Goal: Task Accomplishment & Management: Manage account settings

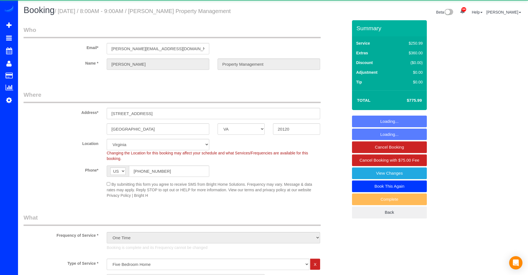
select select "VA"
select select "2"
select select "spot1"
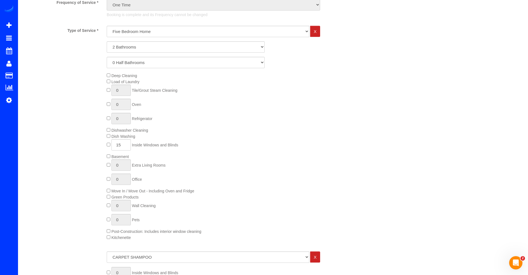
scroll to position [221, 0]
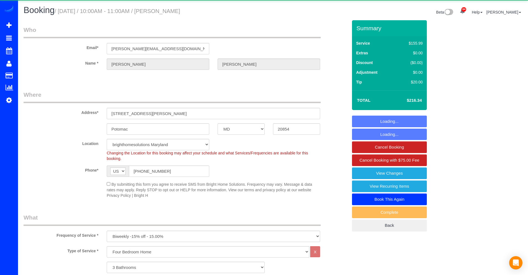
select select "MD"
select select "3"
select select "spot19"
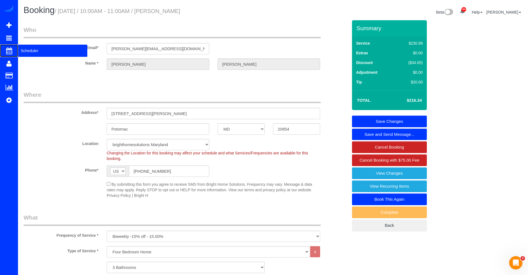
click at [37, 50] on span "Scheduler" at bounding box center [52, 50] width 69 height 13
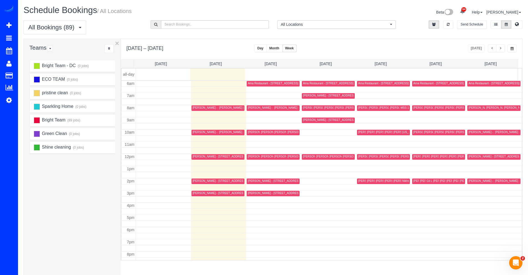
scroll to position [73, 0]
click at [232, 132] on div "[PERSON_NAME] - [STREET_ADDRESS][PERSON_NAME]" at bounding box center [257, 132] width 76 height 4
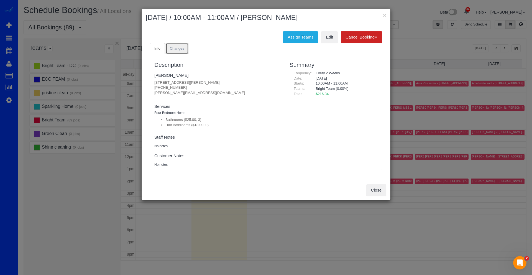
click at [169, 48] on link "Changes" at bounding box center [176, 48] width 23 height 11
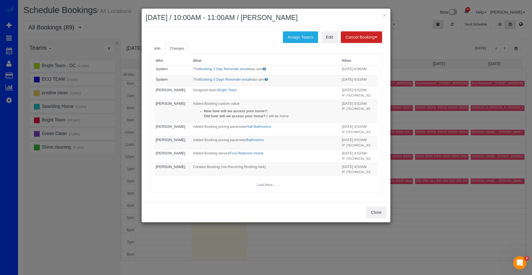
click at [264, 184] on div "Load More..." at bounding box center [265, 185] width 223 height 9
click at [380, 214] on button "Close" at bounding box center [376, 212] width 20 height 12
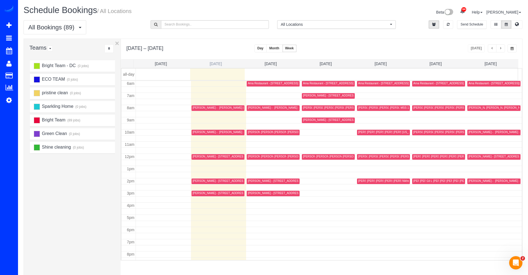
click link "[DATE]"
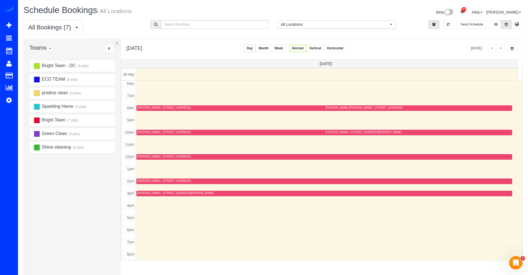
click div "[PERSON_NAME] - [STREET_ADDRESS]"
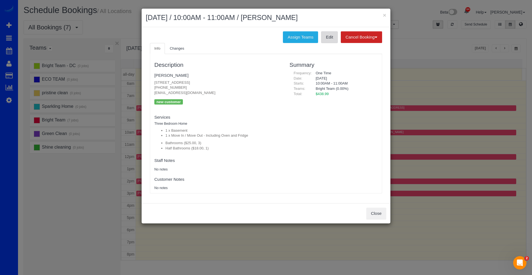
click link "Edit"
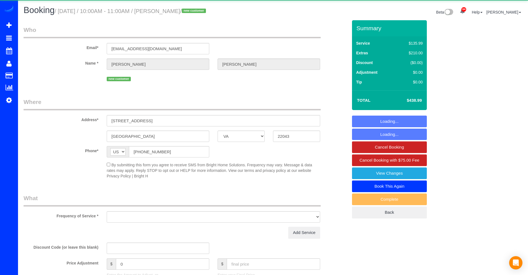
select select "VA"
select select "object:1041"
select select "3"
select select "1"
select select "spot1"
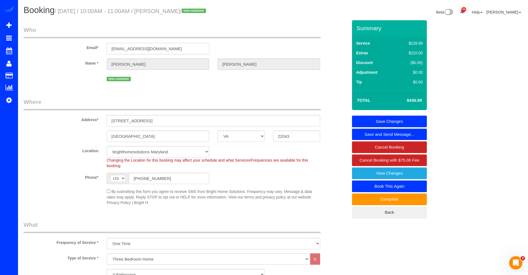
click at [143, 48] on input "arkeith23@gmail.com" at bounding box center [158, 48] width 103 height 11
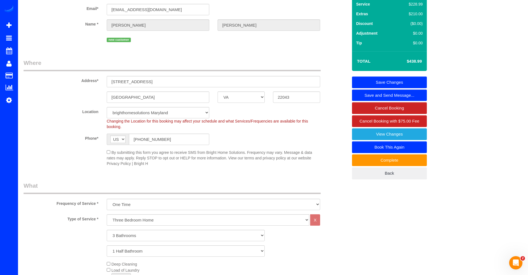
scroll to position [2, 0]
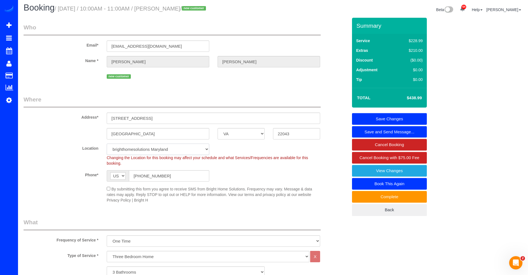
click at [186, 151] on select "brighthomesolutions Maryland Bright Home Solutions - Washington DC Virginia" at bounding box center [158, 149] width 103 height 11
select select "3"
select select "object:1125"
select select "3"
select select "1"
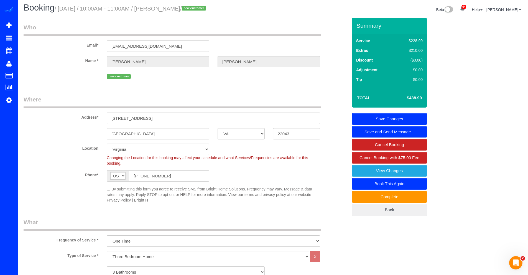
click at [385, 121] on link "Save Changes" at bounding box center [389, 119] width 75 height 12
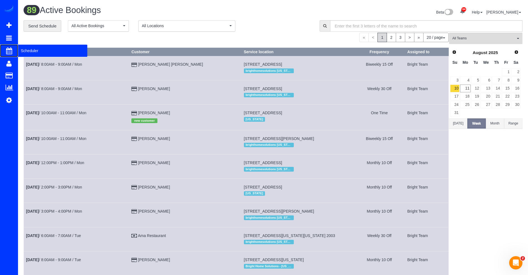
click at [24, 52] on span "Scheduler" at bounding box center [52, 50] width 69 height 13
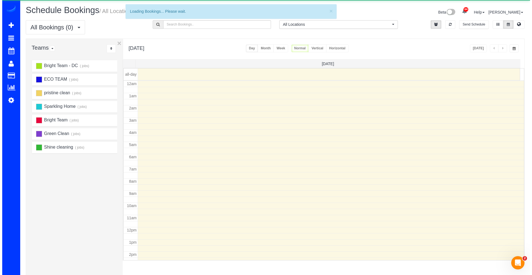
scroll to position [73, 0]
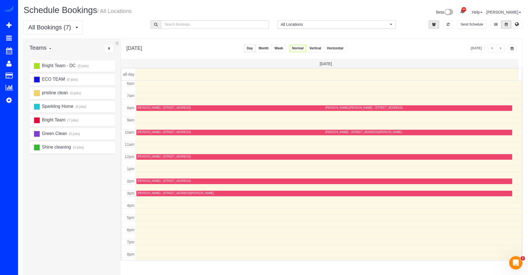
click at [174, 132] on div "[PERSON_NAME] - [STREET_ADDRESS]" at bounding box center [163, 132] width 53 height 4
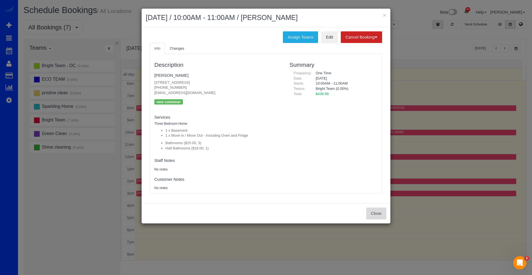
click at [376, 213] on button "Close" at bounding box center [376, 214] width 20 height 12
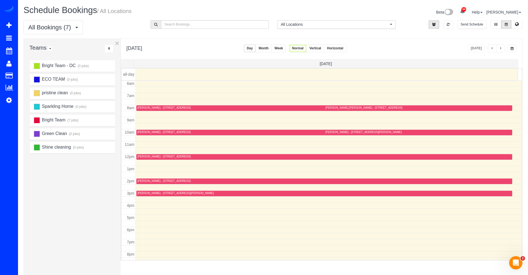
click at [340, 132] on div "[PERSON_NAME] - [STREET_ADDRESS][PERSON_NAME]" at bounding box center [363, 132] width 76 height 4
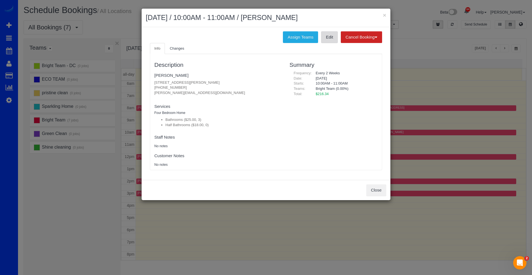
click at [330, 39] on link "Edit" at bounding box center [329, 37] width 17 height 12
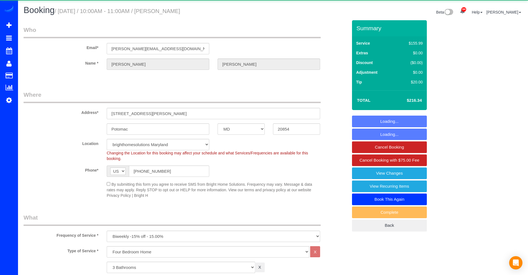
select select "MD"
select select "3"
select select "object:1045"
select select "3"
select select "spot1"
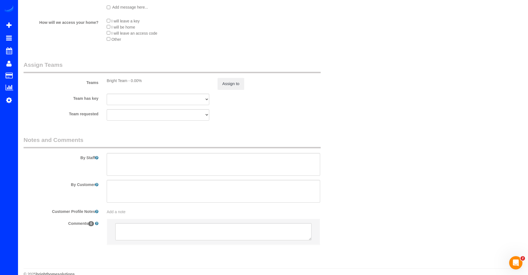
scroll to position [604, 0]
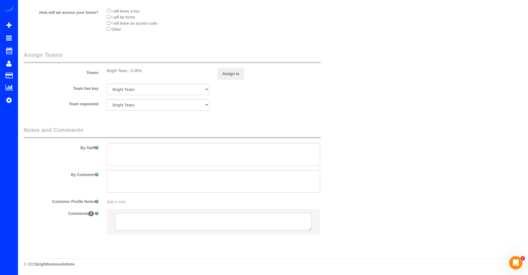
click at [134, 218] on textarea at bounding box center [213, 221] width 196 height 17
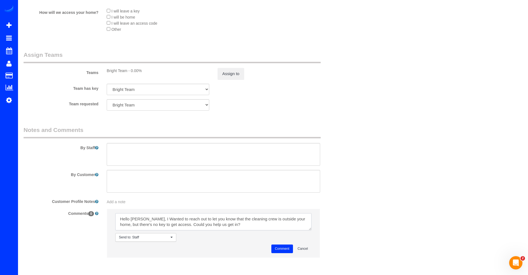
type textarea "Hello Mr. Christoph, I Wanted to reach out to let you know that the cleaning cr…"
click at [162, 239] on span "Send to: Staff" at bounding box center [144, 237] width 50 height 5
click at [136, 254] on link "Send to: Customer" at bounding box center [146, 254] width 60 height 7
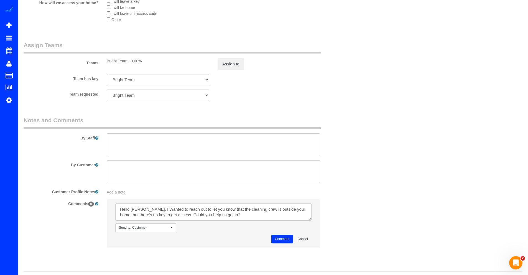
scroll to position [626, 0]
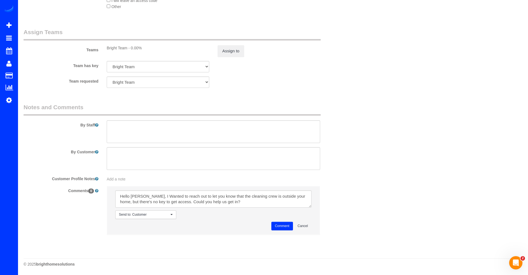
click at [278, 225] on button "Comment" at bounding box center [282, 226] width 22 height 9
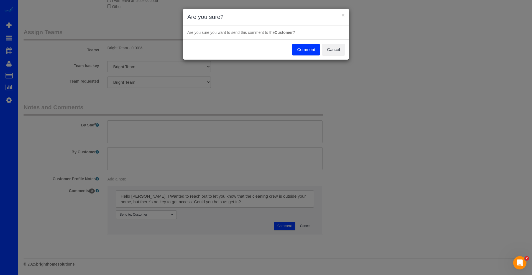
click at [307, 46] on button "Comment" at bounding box center [305, 50] width 27 height 12
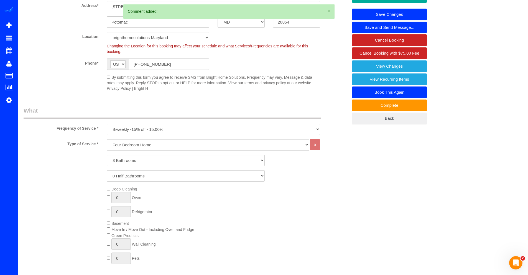
scroll to position [0, 0]
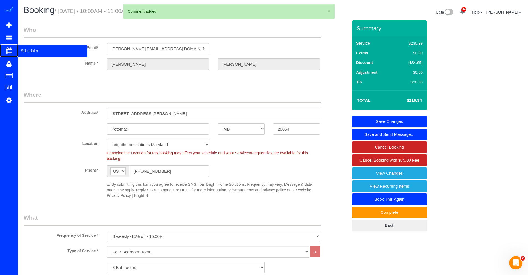
click at [35, 51] on span "Scheduler" at bounding box center [52, 50] width 69 height 13
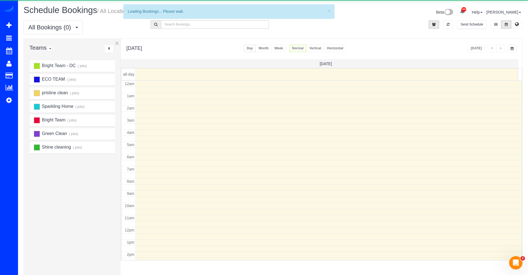
scroll to position [73, 0]
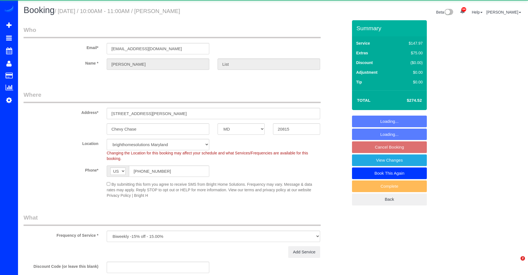
select select "MD"
select select "object:855"
select select "4"
select select "spot2"
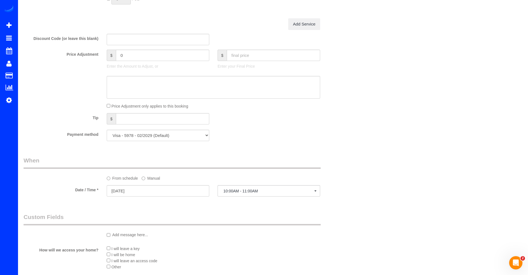
scroll to position [402, 0]
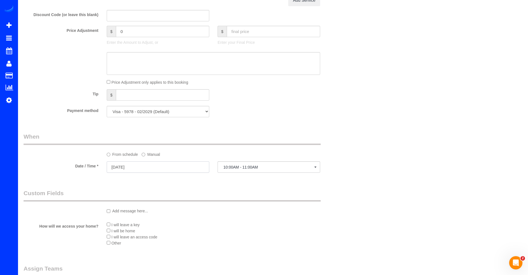
click at [140, 169] on input "08/20/2025" at bounding box center [158, 166] width 103 height 11
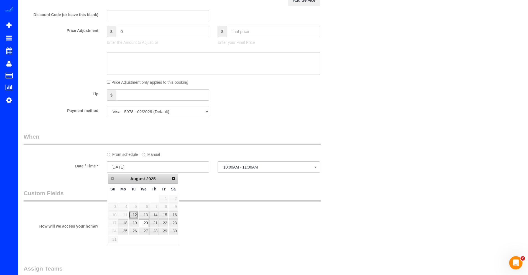
click at [132, 217] on link "12" at bounding box center [133, 214] width 9 height 7
type input "08/12/2025"
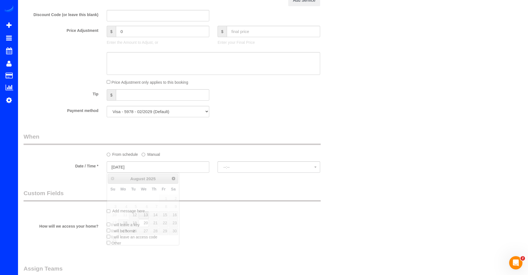
select select "spot18"
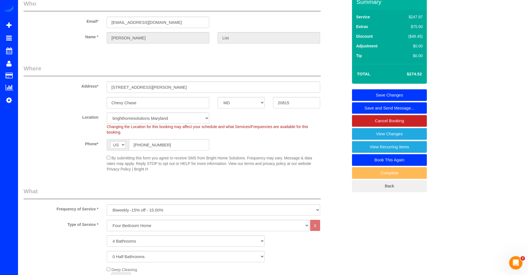
scroll to position [218, 0]
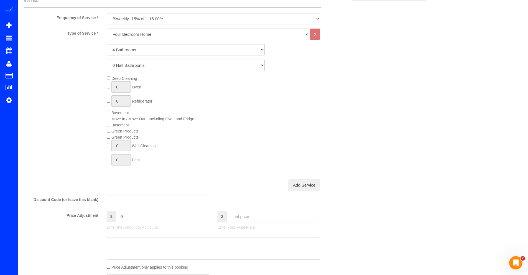
click at [237, 215] on input "text" at bounding box center [273, 216] width 93 height 11
type input "0"
type input "-274.52"
click at [163, 243] on textarea at bounding box center [213, 248] width 213 height 23
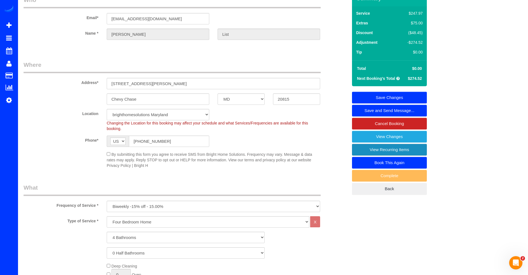
scroll to position [8, 0]
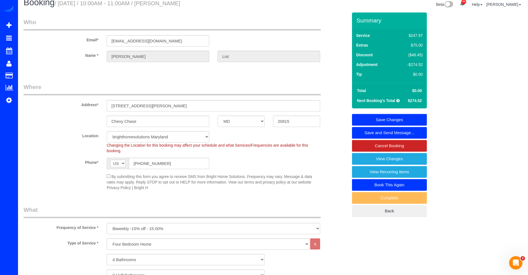
type textarea "credited as it was processed last week and service did not take place."
click at [407, 121] on link "Save Changes" at bounding box center [389, 120] width 75 height 12
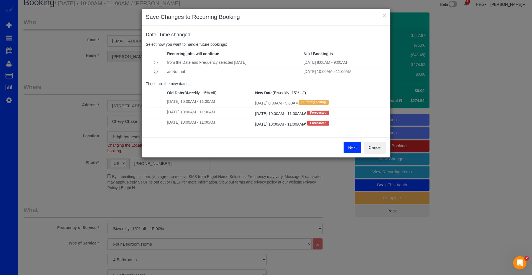
click at [347, 146] on button "Next" at bounding box center [353, 148] width 18 height 12
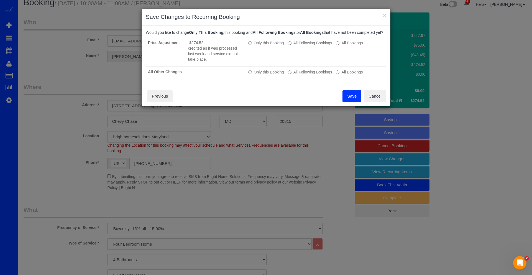
click at [347, 99] on button "Save" at bounding box center [351, 96] width 19 height 12
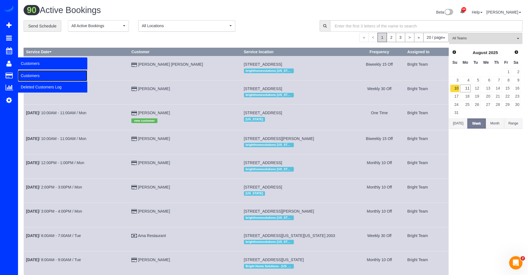
click at [31, 73] on link "Customers" at bounding box center [52, 75] width 69 height 11
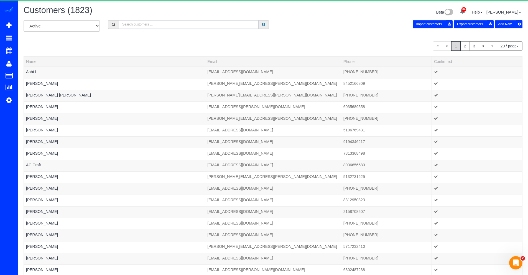
click at [188, 27] on input "text" at bounding box center [189, 24] width 140 height 9
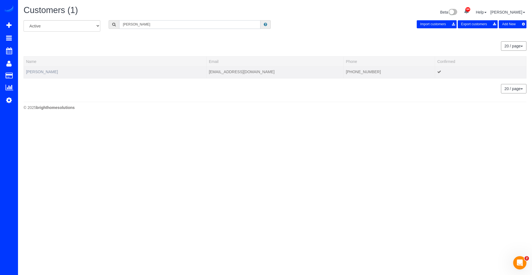
type input "colson"
click at [44, 72] on link "Cindy Colson" at bounding box center [42, 72] width 32 height 4
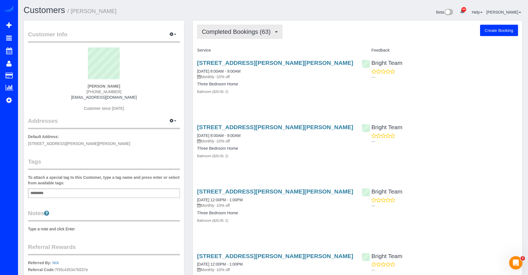
click at [248, 29] on span "Completed Bookings (63)" at bounding box center [237, 31] width 71 height 7
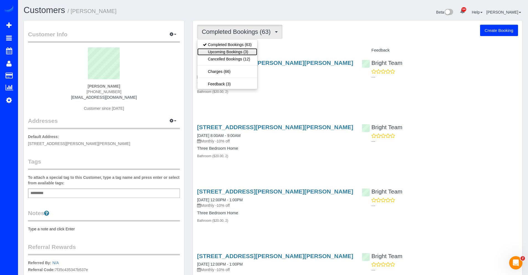
click at [237, 52] on link "Upcoming Bookings (3)" at bounding box center [227, 51] width 60 height 7
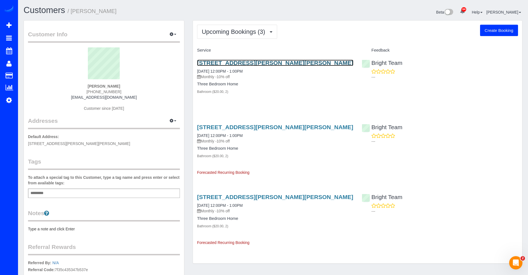
click at [222, 63] on link "15201 Emily Ct, Bowie, MD 20716" at bounding box center [275, 63] width 156 height 6
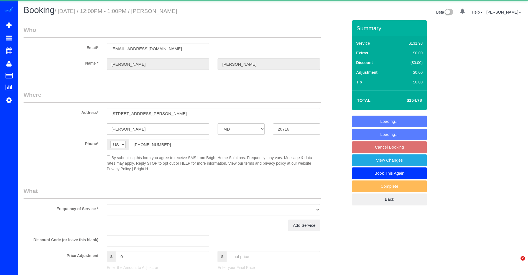
select select "MD"
select select "object:854"
select select "string:fspay-0f4884f8-4e73-40f3-98f7-cca1e641897a"
select select "2"
select select "spot3"
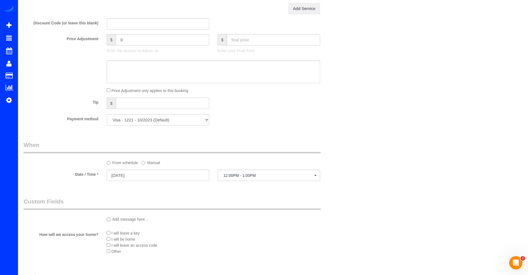
scroll to position [381, 0]
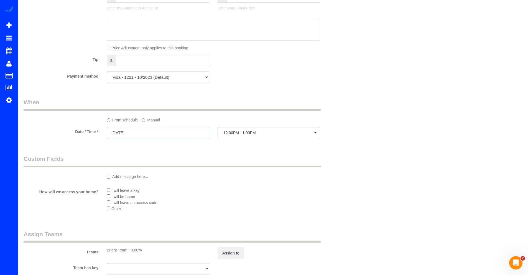
click at [146, 133] on input "[DATE]" at bounding box center [158, 132] width 103 height 11
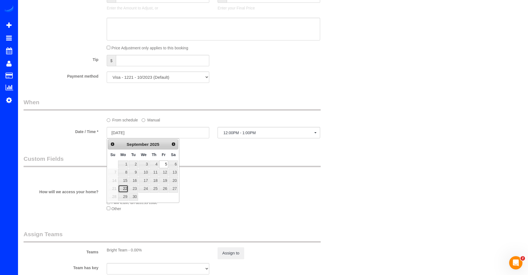
click at [126, 187] on link "22" at bounding box center [123, 188] width 10 height 7
type input "[DATE]"
select select "spot20"
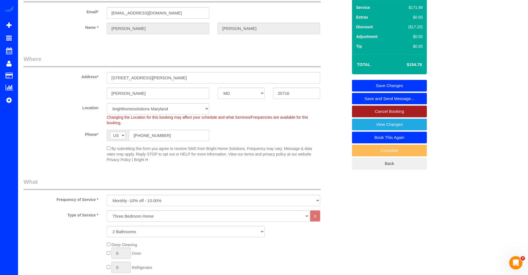
scroll to position [0, 0]
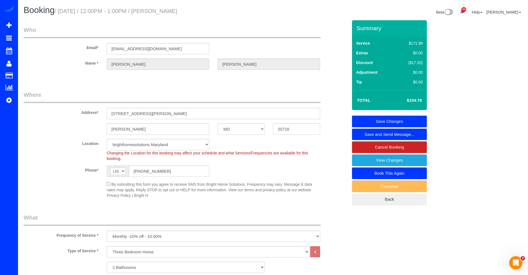
click at [401, 120] on link "Save Changes" at bounding box center [389, 122] width 75 height 12
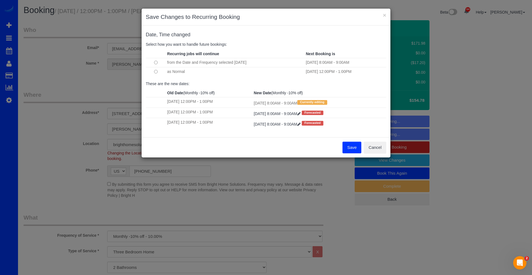
click at [349, 151] on button "Save" at bounding box center [351, 148] width 19 height 12
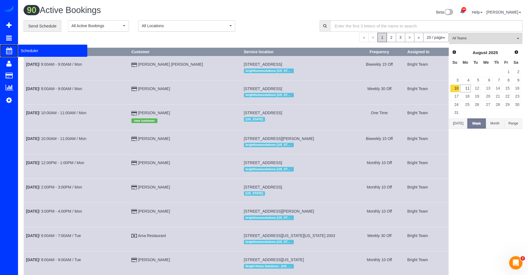
click at [35, 52] on span "Scheduler" at bounding box center [52, 50] width 69 height 13
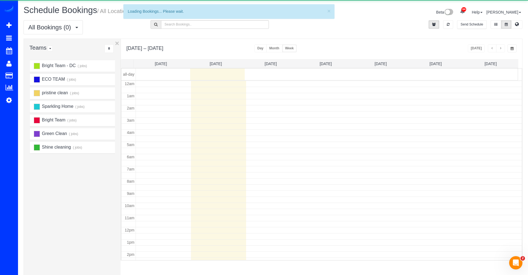
scroll to position [73, 0]
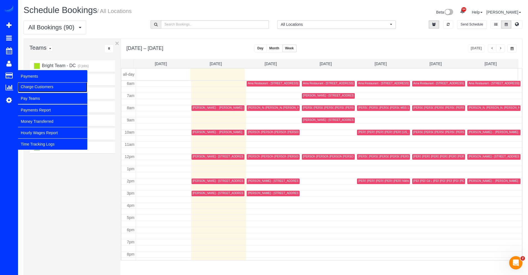
click at [30, 89] on link "Charge Customers" at bounding box center [52, 86] width 69 height 11
select select
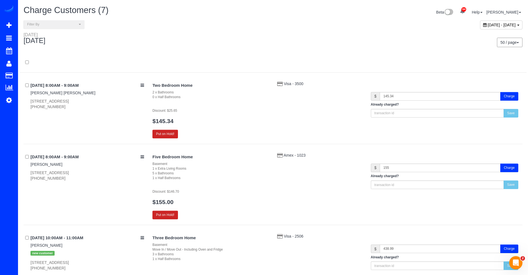
click at [488, 27] on span "[DATE] - [DATE]" at bounding box center [502, 25] width 28 height 4
type input "**********"
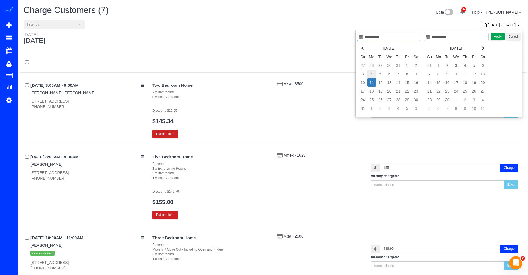
type input "**********"
click at [369, 75] on td "4" at bounding box center [371, 74] width 9 height 9
type input "**********"
click at [415, 74] on td "9" at bounding box center [415, 74] width 9 height 9
type input "**********"
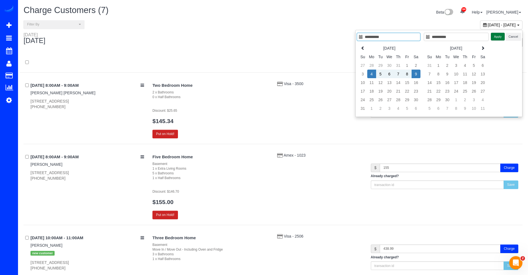
click at [499, 39] on button "Apply" at bounding box center [498, 37] width 14 height 8
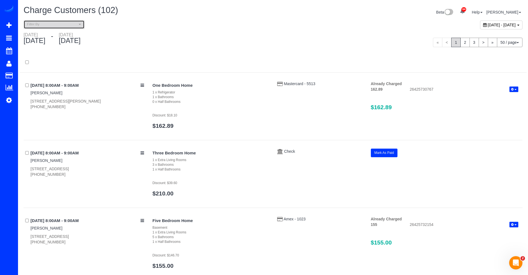
click at [76, 28] on button "Filter By" at bounding box center [54, 24] width 61 height 9
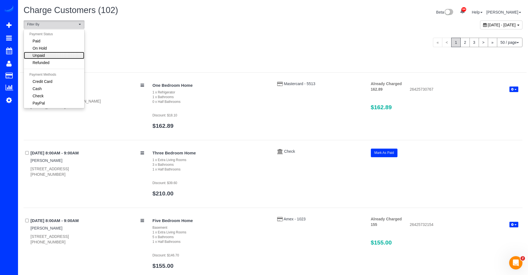
click at [56, 54] on link "Unpaid" at bounding box center [54, 55] width 60 height 7
select select "******"
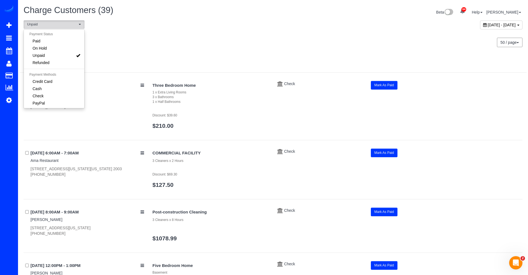
click at [228, 65] on div at bounding box center [272, 65] width 507 height 14
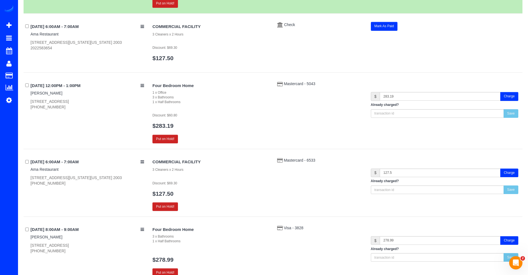
scroll to position [0, 0]
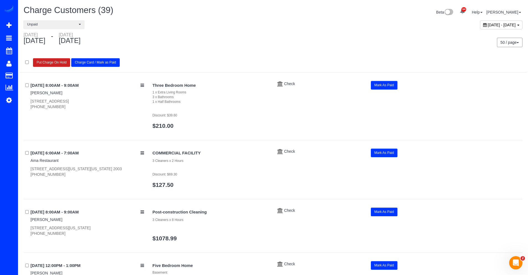
click at [84, 63] on button "Charge Card / Mark as Paid" at bounding box center [95, 62] width 48 height 9
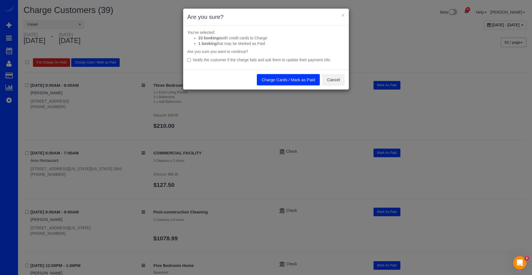
click at [278, 77] on button "Charge Cards / Mark as Paid" at bounding box center [288, 80] width 63 height 12
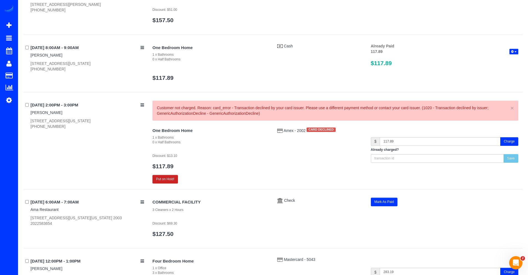
scroll to position [511, 0]
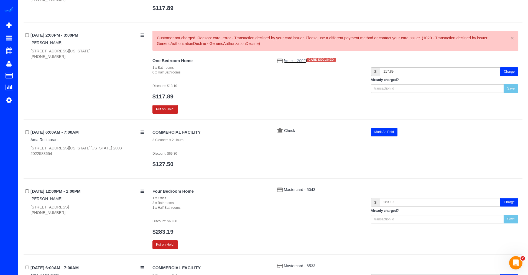
click at [290, 62] on span "Amex - 2002" at bounding box center [294, 60] width 23 height 4
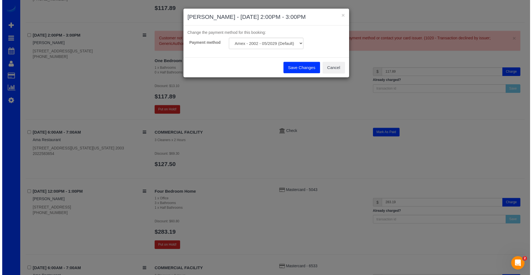
scroll to position [506, 0]
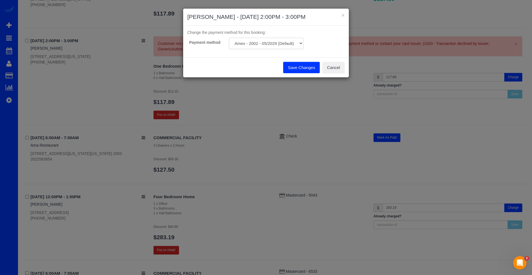
click at [292, 44] on select "Amex - 2002 - 05/2029 (Default) Add Credit Card ─────────────── Cash Check Payp…" at bounding box center [266, 43] width 75 height 11
click at [339, 66] on button "Cancel" at bounding box center [333, 68] width 22 height 12
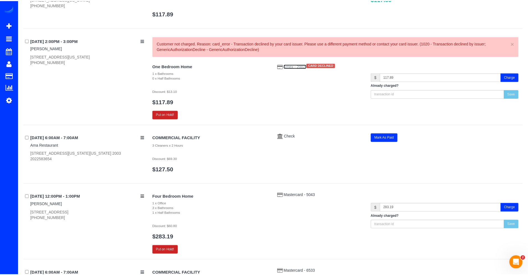
scroll to position [511, 0]
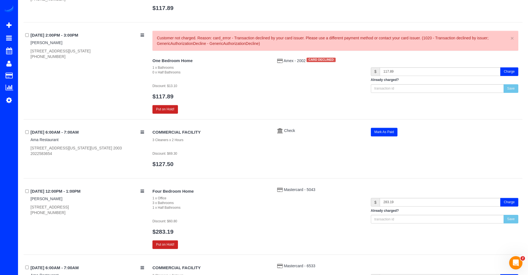
drag, startPoint x: 341, startPoint y: 67, endPoint x: 504, endPoint y: 70, distance: 162.4
click at [504, 70] on button "Charge" at bounding box center [509, 71] width 18 height 9
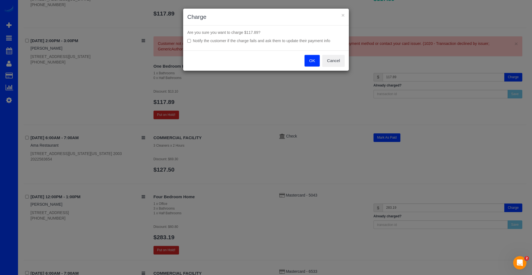
click at [308, 62] on button "OK" at bounding box center [313, 61] width 16 height 12
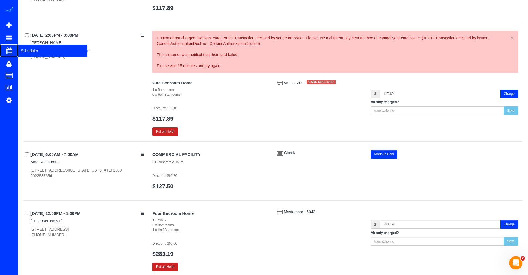
click at [24, 52] on span "Scheduler" at bounding box center [52, 50] width 69 height 13
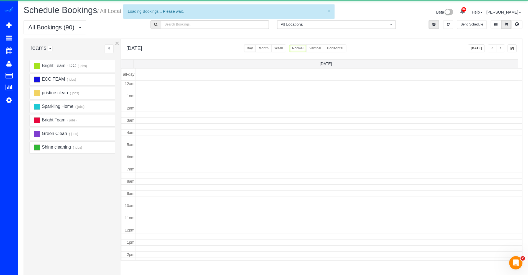
scroll to position [73, 0]
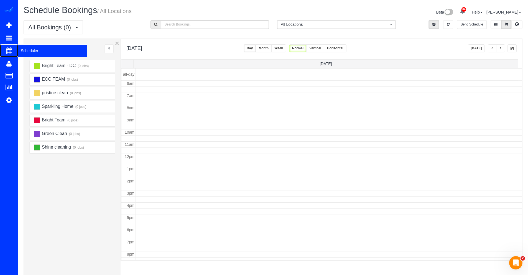
click at [22, 50] on span "Scheduler" at bounding box center [52, 50] width 69 height 13
click at [477, 48] on button "[DATE]" at bounding box center [476, 48] width 17 height 8
